Goal: Task Accomplishment & Management: Manage account settings

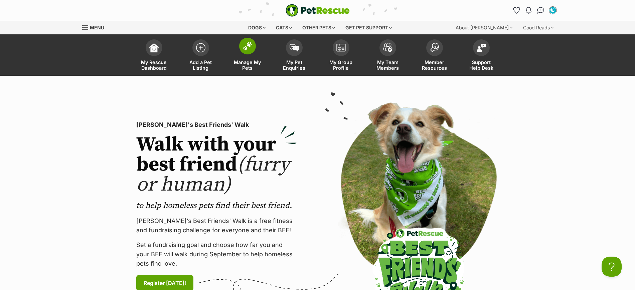
click at [249, 47] on img at bounding box center [247, 46] width 9 height 9
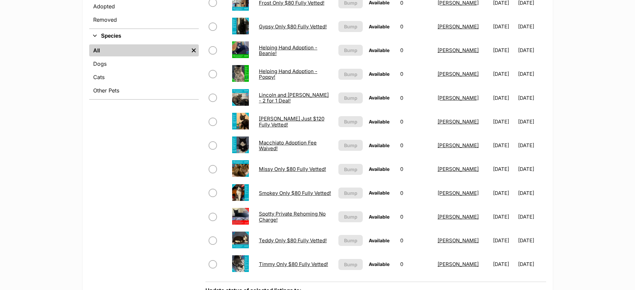
scroll to position [238, 0]
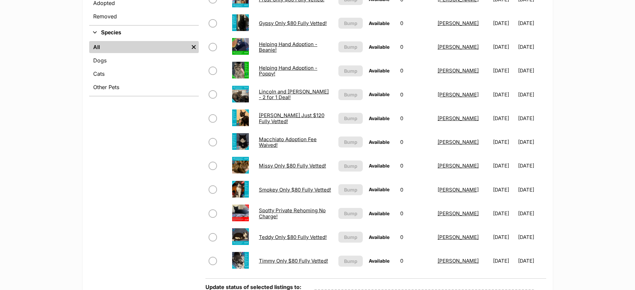
click at [214, 116] on input "checkbox" at bounding box center [213, 119] width 8 height 8
checkbox input "true"
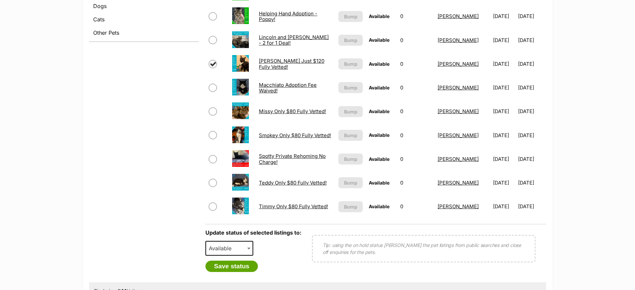
scroll to position [293, 0]
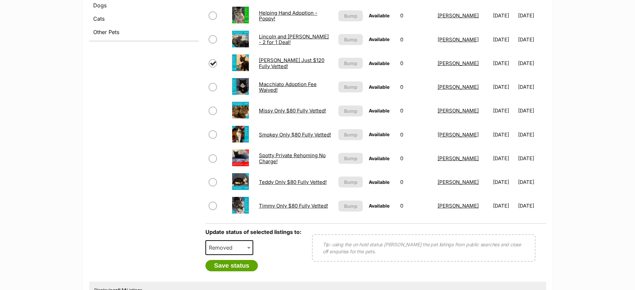
click at [221, 251] on span "Removed" at bounding box center [222, 247] width 33 height 9
select select "rehomed"
click at [236, 267] on button "Save status" at bounding box center [231, 265] width 53 height 11
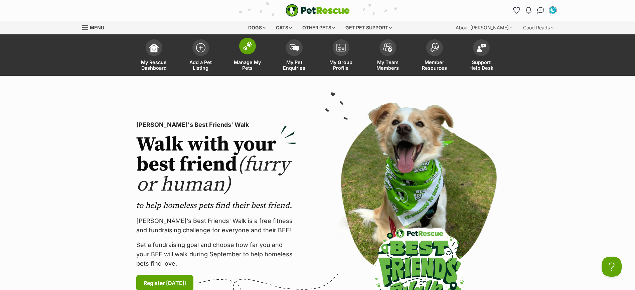
click at [243, 44] on img at bounding box center [247, 46] width 9 height 9
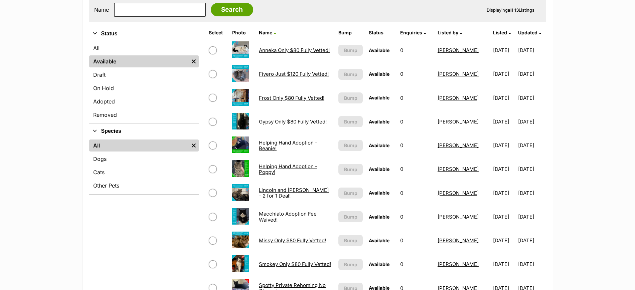
scroll to position [140, 0]
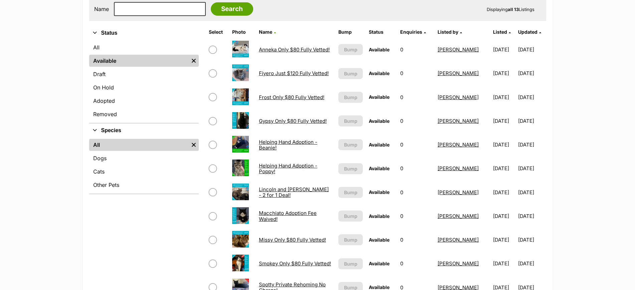
click at [212, 145] on input "checkbox" at bounding box center [213, 145] width 8 height 8
checkbox input "true"
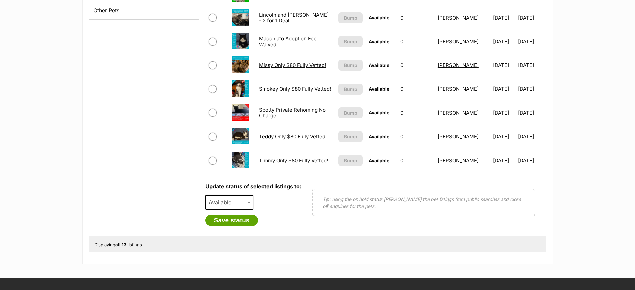
scroll to position [315, 0]
click at [222, 203] on span "Available" at bounding box center [222, 201] width 32 height 9
select select "rehomed"
click at [235, 222] on button "Save status" at bounding box center [231, 219] width 53 height 11
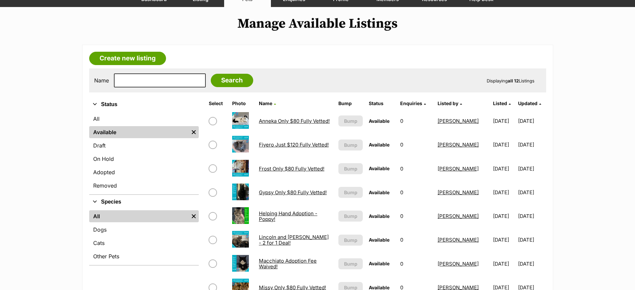
scroll to position [68, 0]
